Goal: Task Accomplishment & Management: Use online tool/utility

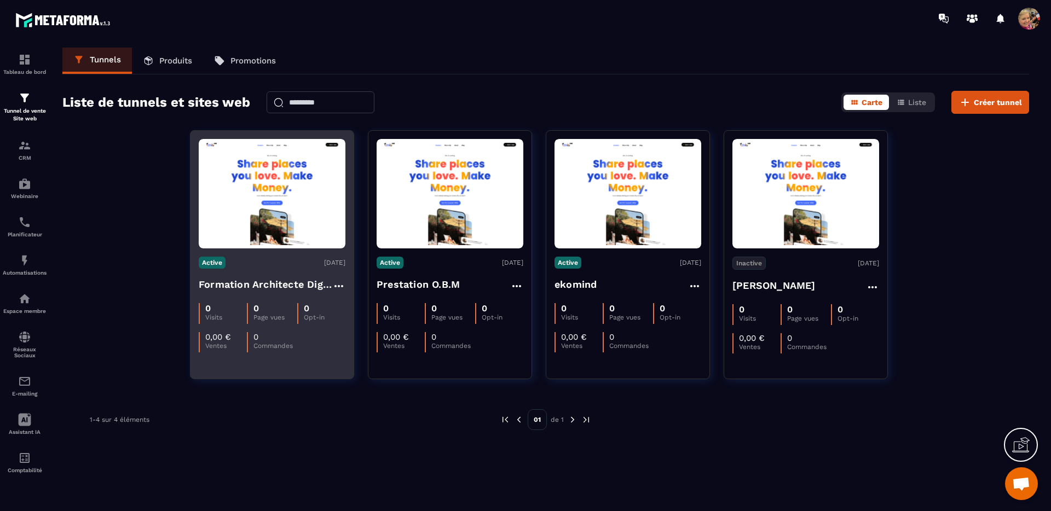
click at [269, 269] on div "Active [DATE] Formation Architecte Digital No-Code 0 Visits 0 Page vues 0 Opt-i…" at bounding box center [271, 301] width 163 height 104
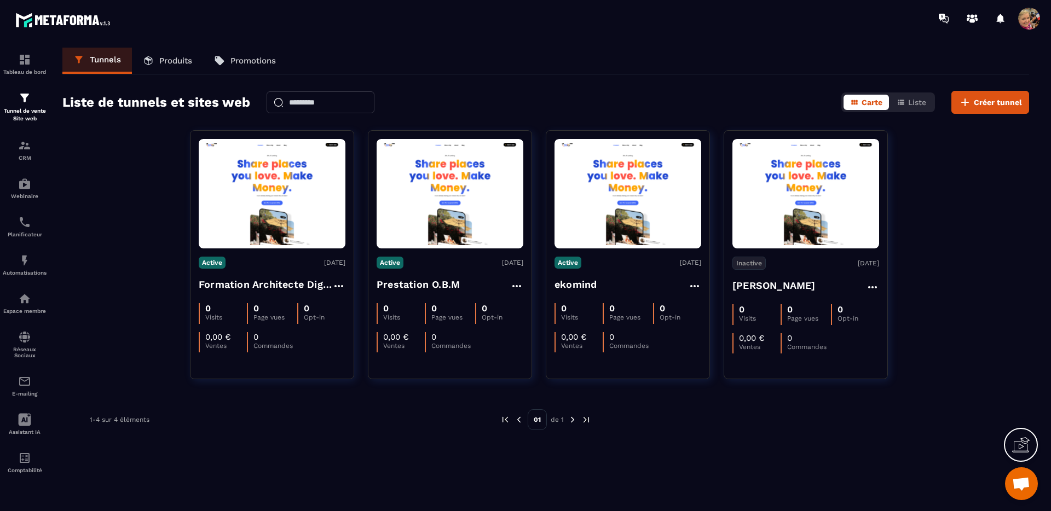
click at [183, 62] on p "Produits" at bounding box center [175, 61] width 33 height 10
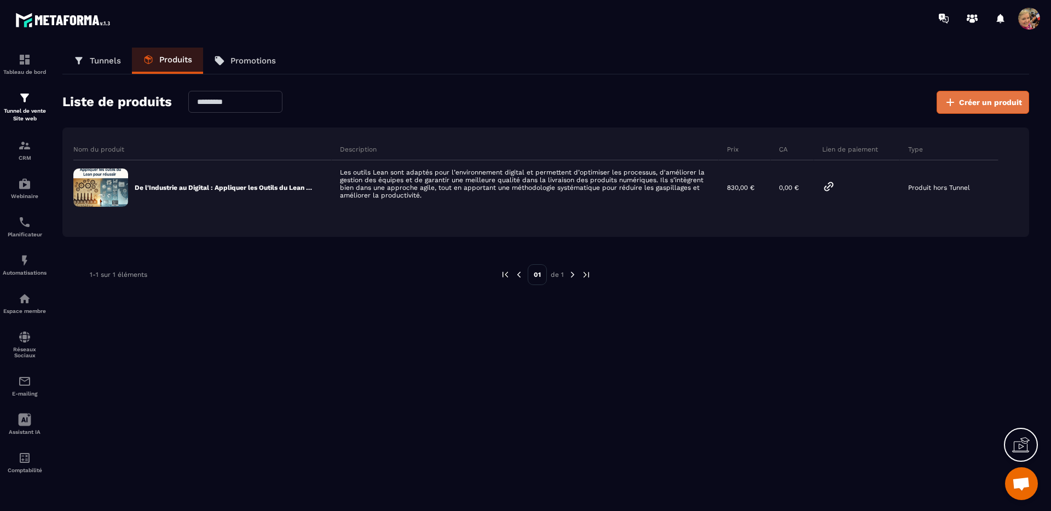
click at [987, 105] on span "Créer un produit" at bounding box center [990, 102] width 63 height 11
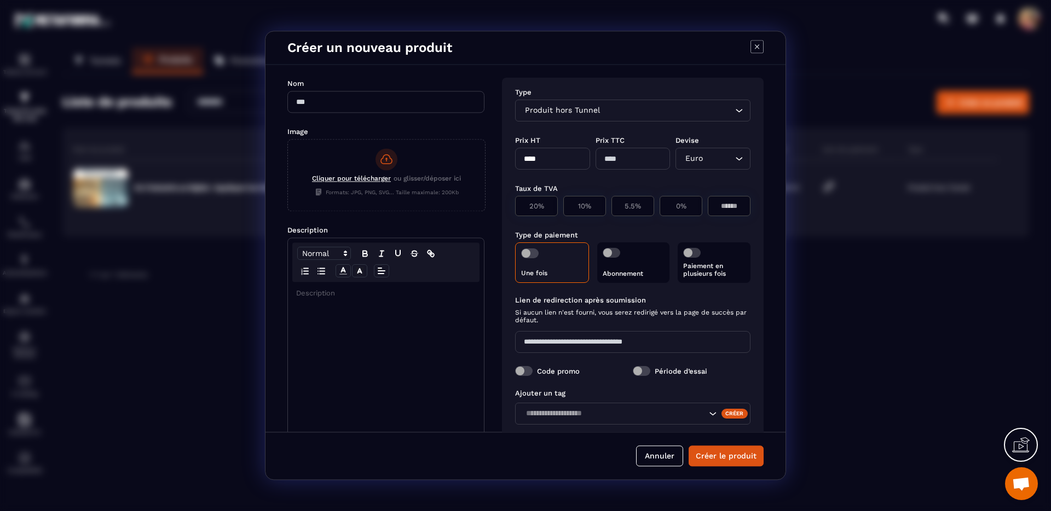
click at [402, 102] on input "Modal window" at bounding box center [385, 102] width 197 height 22
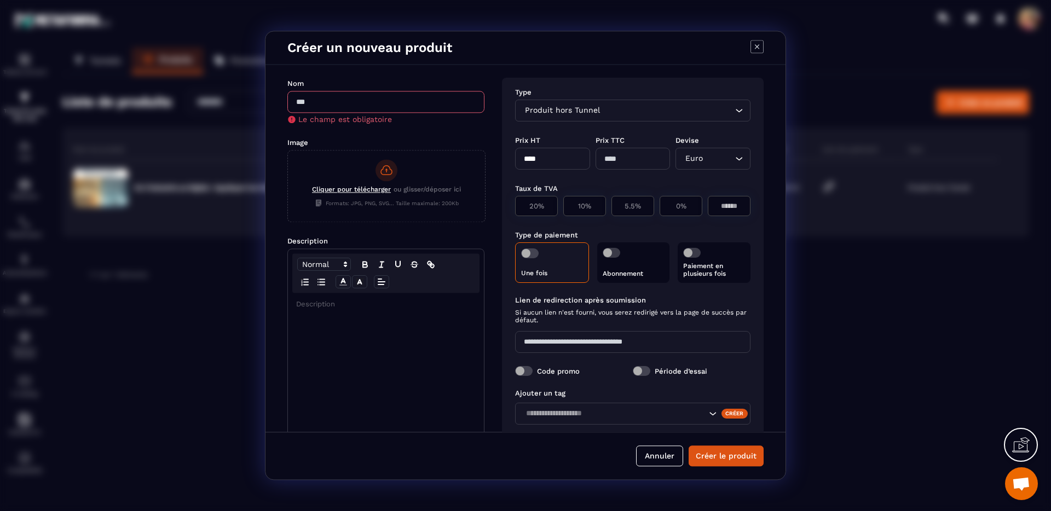
drag, startPoint x: 531, startPoint y: 253, endPoint x: 537, endPoint y: 253, distance: 6.0
click at [531, 253] on span "Modal window" at bounding box center [530, 254] width 18 height 10
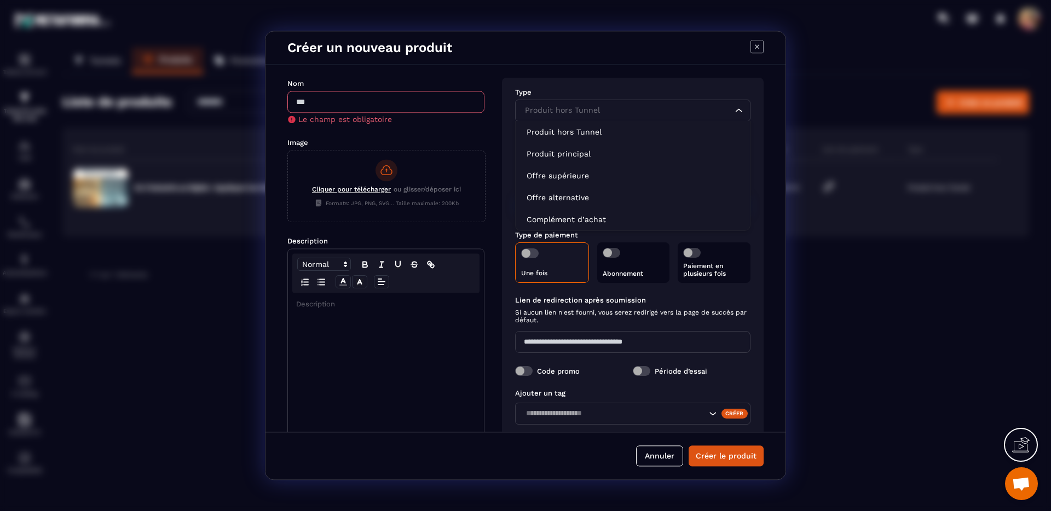
click at [563, 111] on div "Produit hors Tunnel" at bounding box center [627, 111] width 212 height 12
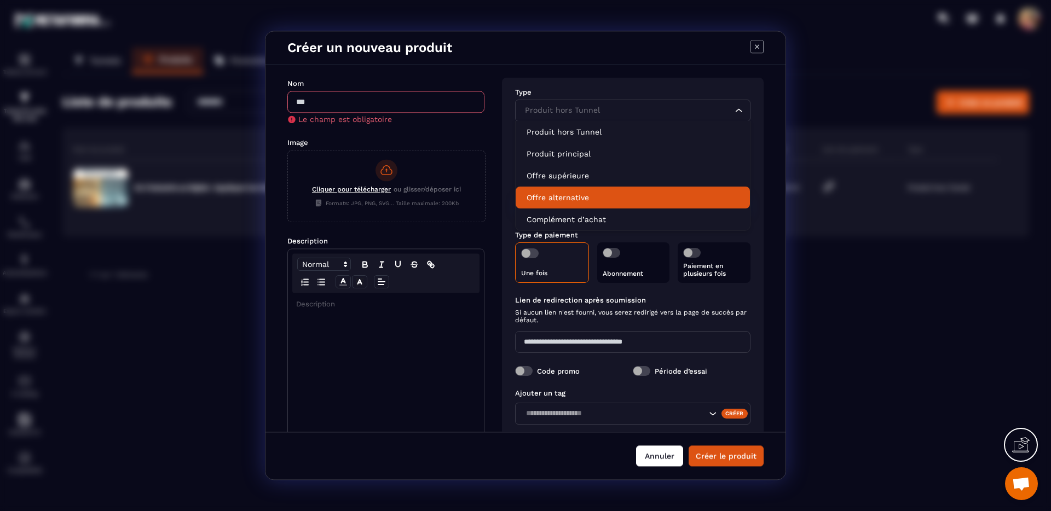
click at [662, 461] on button "Annuler" at bounding box center [659, 456] width 47 height 21
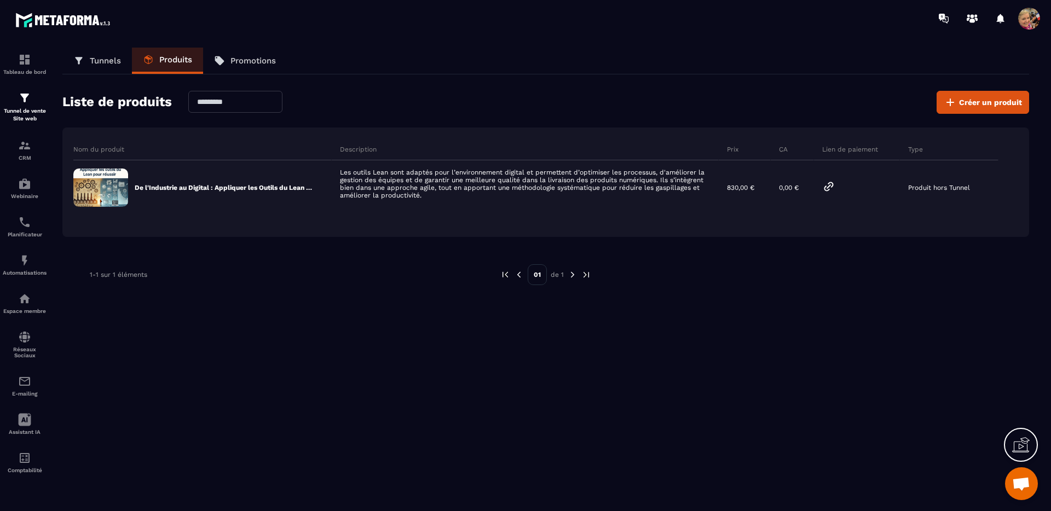
click at [108, 64] on p "Tunnels" at bounding box center [105, 61] width 31 height 10
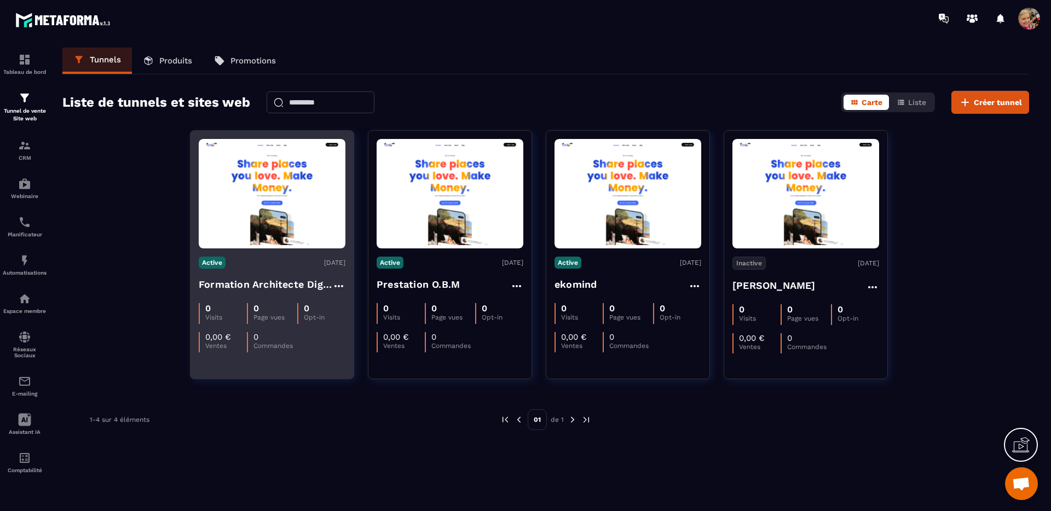
click at [260, 211] on img at bounding box center [272, 193] width 147 height 103
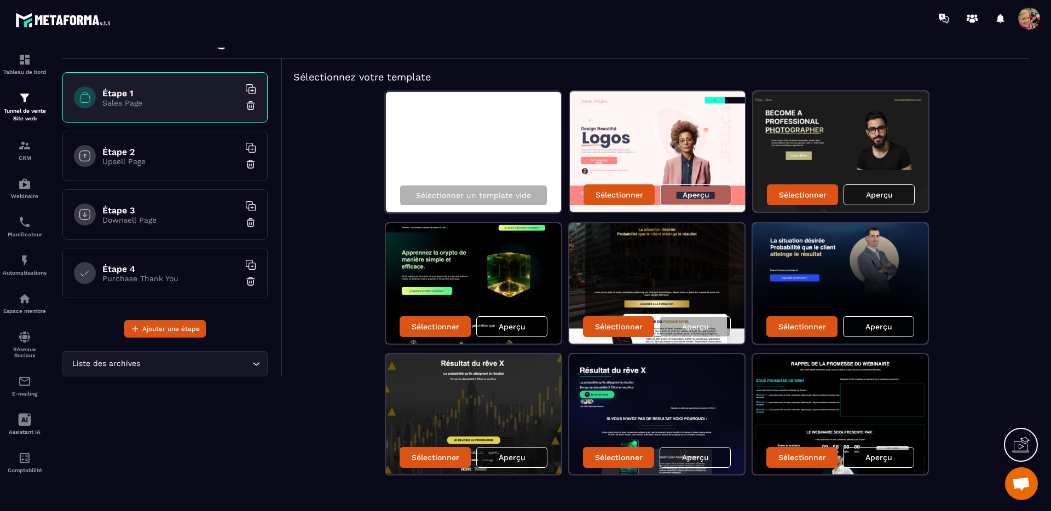
scroll to position [44, 0]
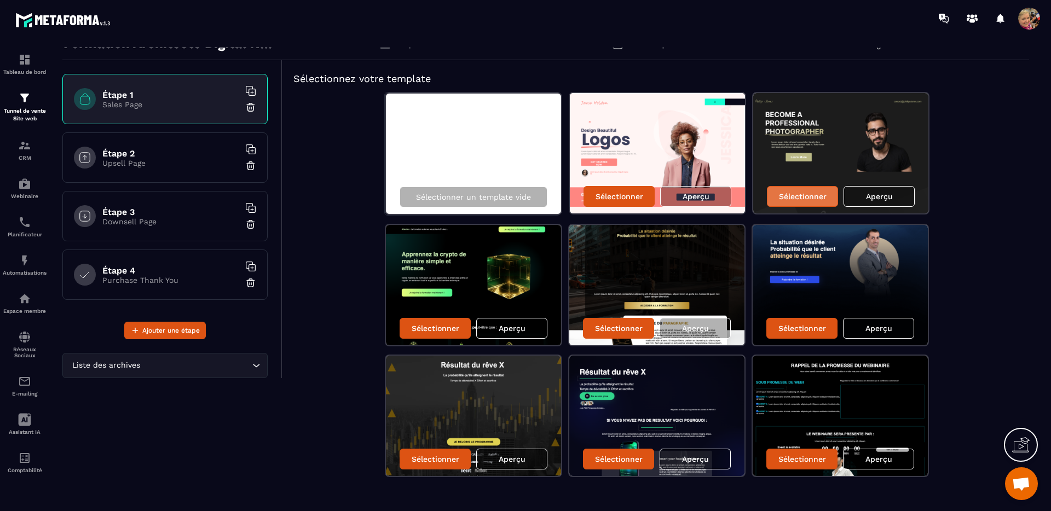
click at [796, 193] on p "Sélectionner" at bounding box center [803, 196] width 48 height 9
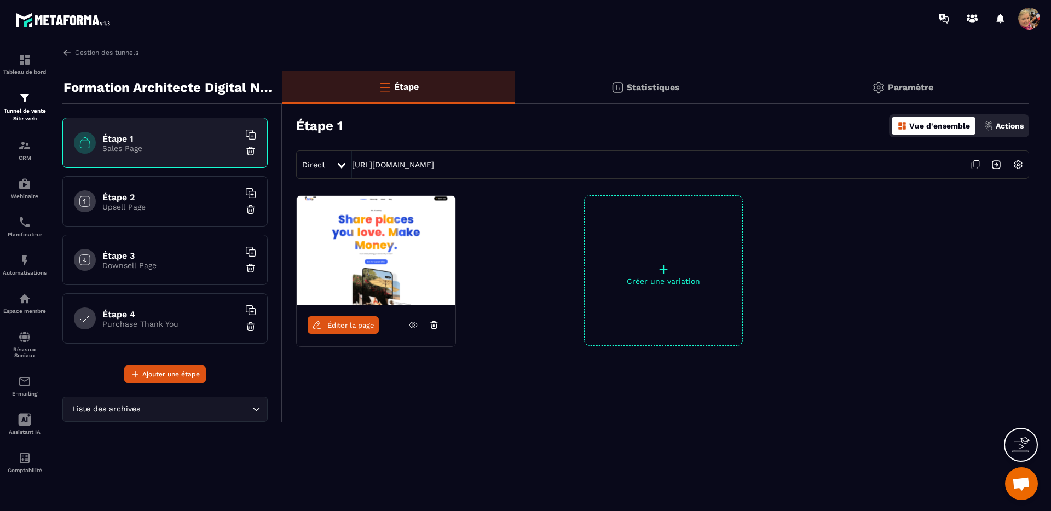
click at [361, 326] on span "Éditer la page" at bounding box center [350, 325] width 47 height 8
